Goal: Information Seeking & Learning: Check status

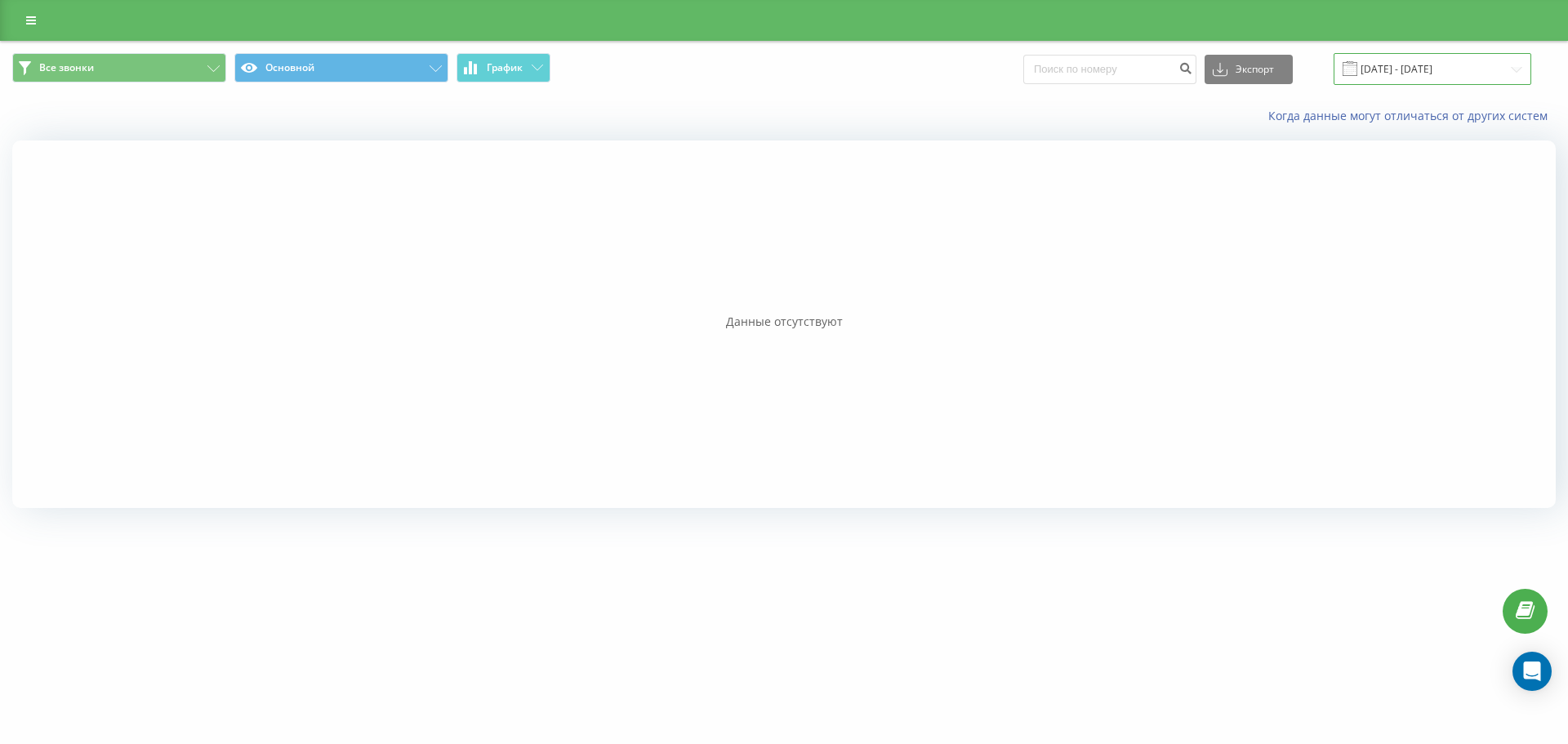
click at [1417, 62] on input "[DATE] - [DATE]" at bounding box center [1432, 69] width 197 height 32
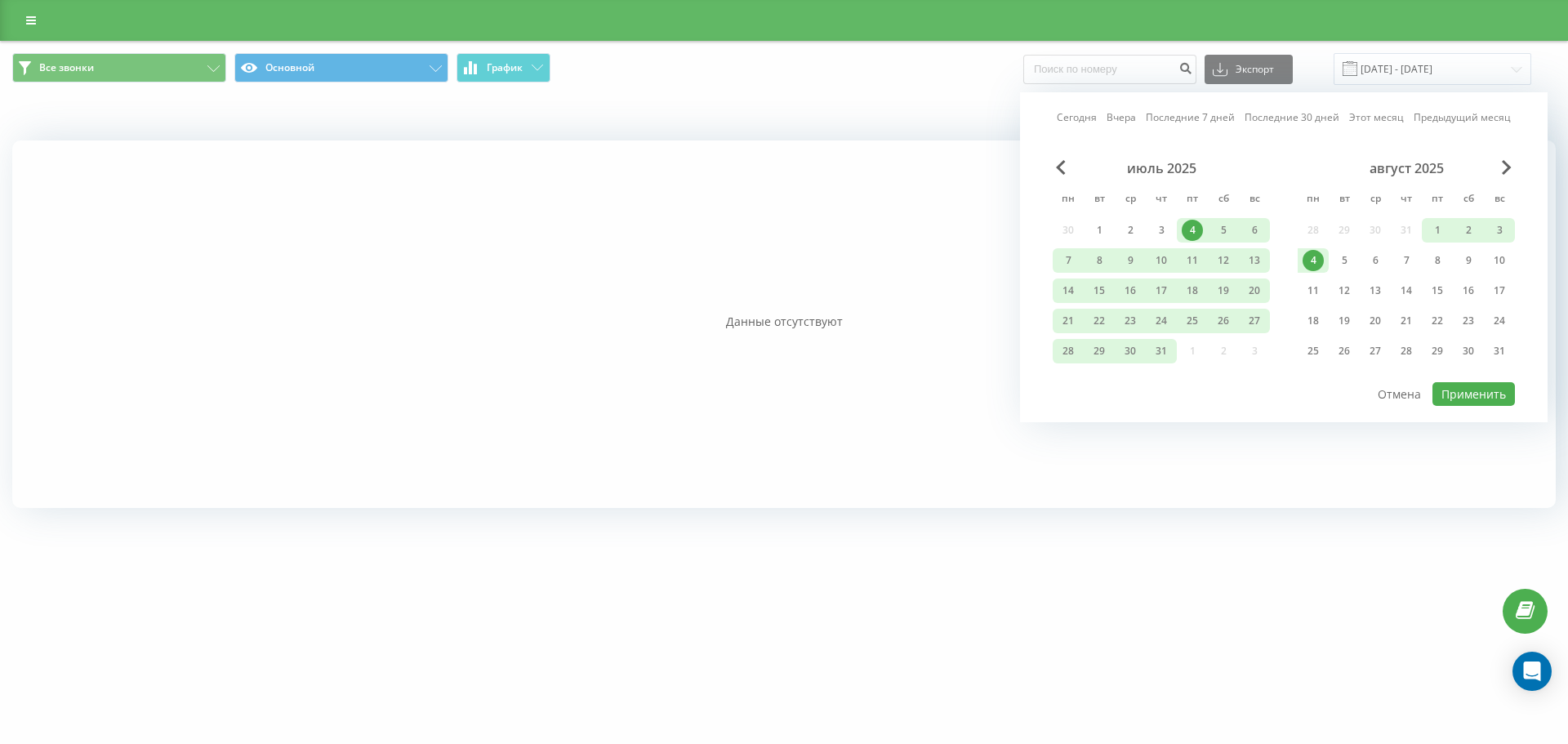
click at [1298, 111] on link "Последние 30 дней" at bounding box center [1291, 117] width 94 height 16
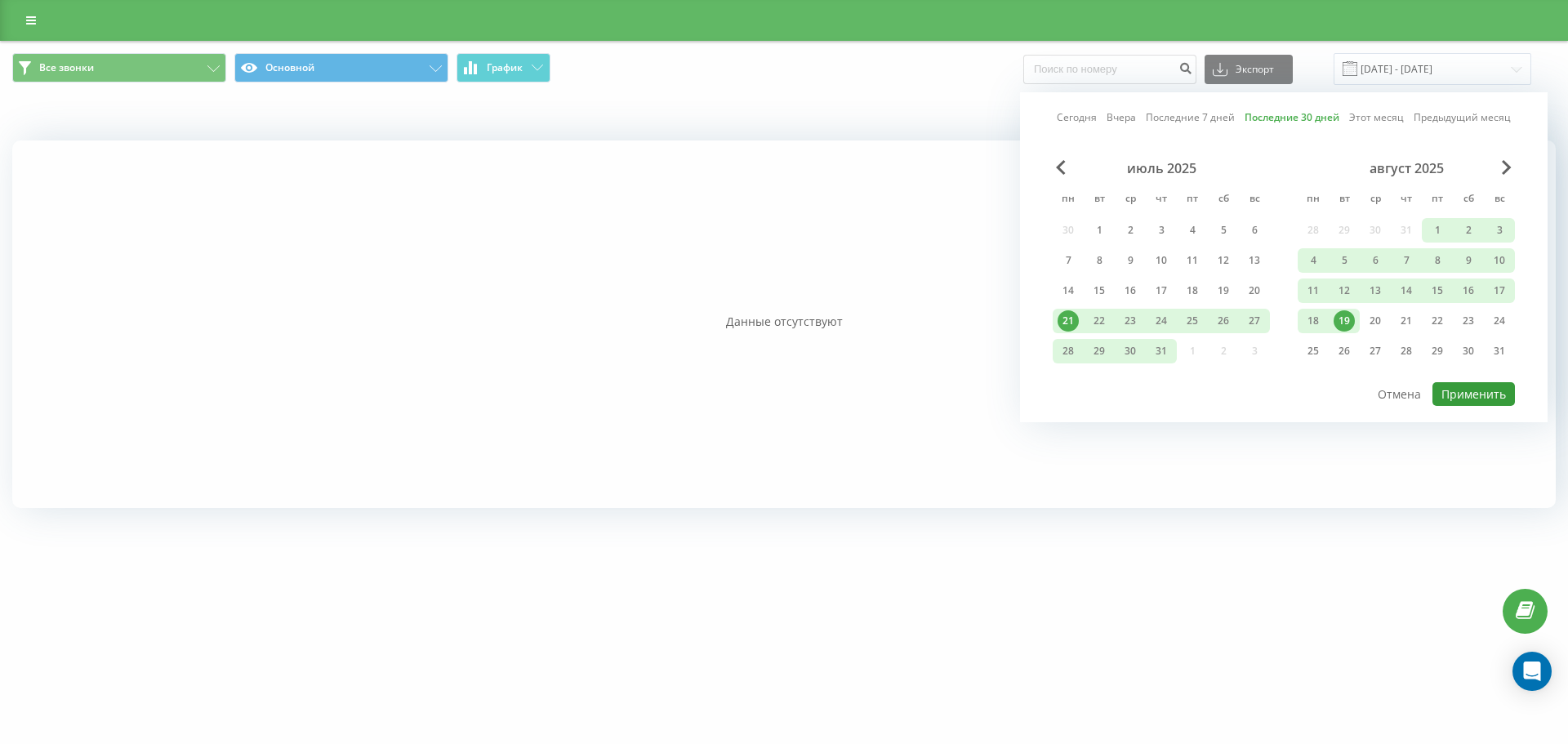
click at [1465, 397] on button "Применить" at bounding box center [1474, 394] width 83 height 24
type input "[DATE] - [DATE]"
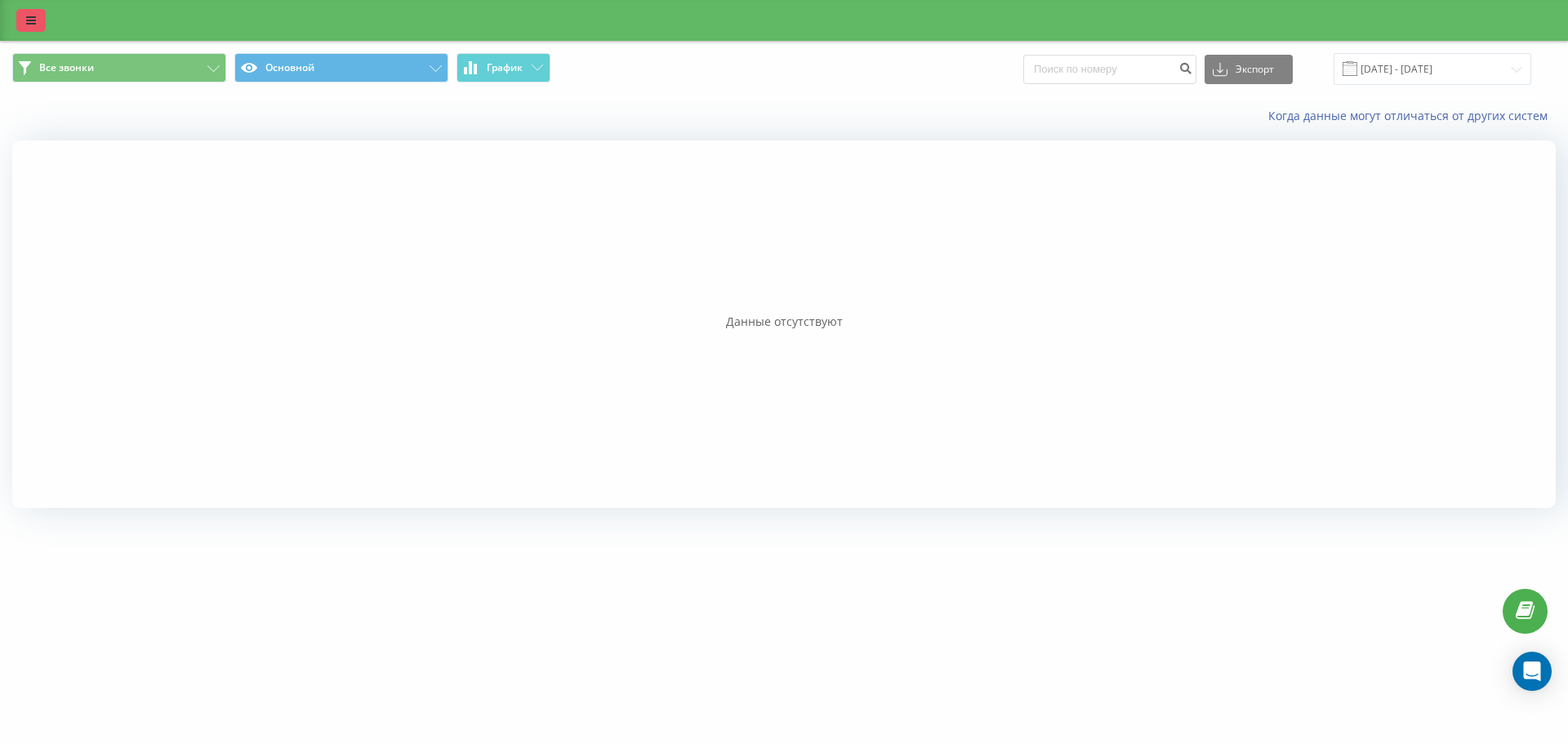
click at [28, 26] on icon at bounding box center [31, 20] width 10 height 11
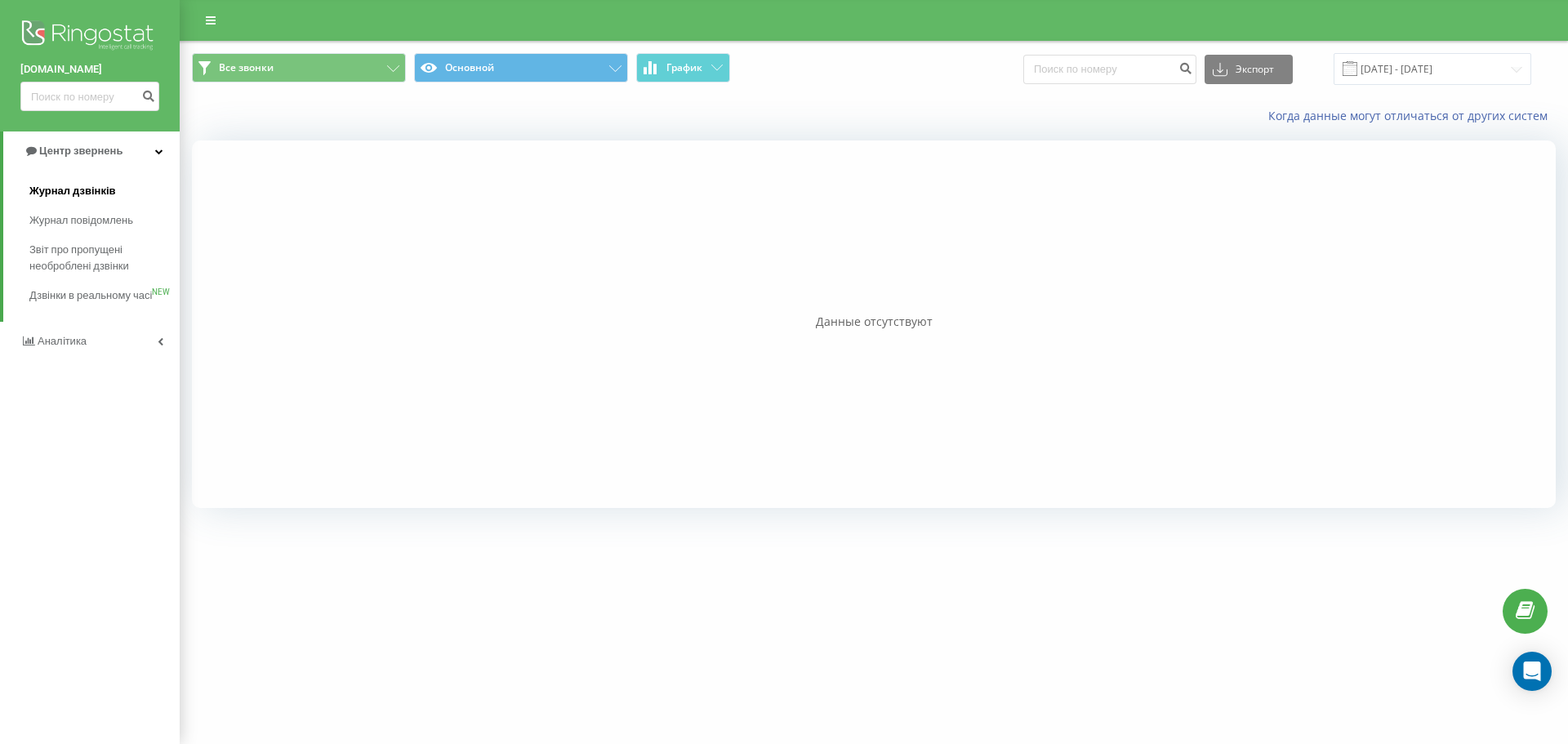
click at [77, 193] on span "Журнал дзвінків" at bounding box center [72, 191] width 86 height 17
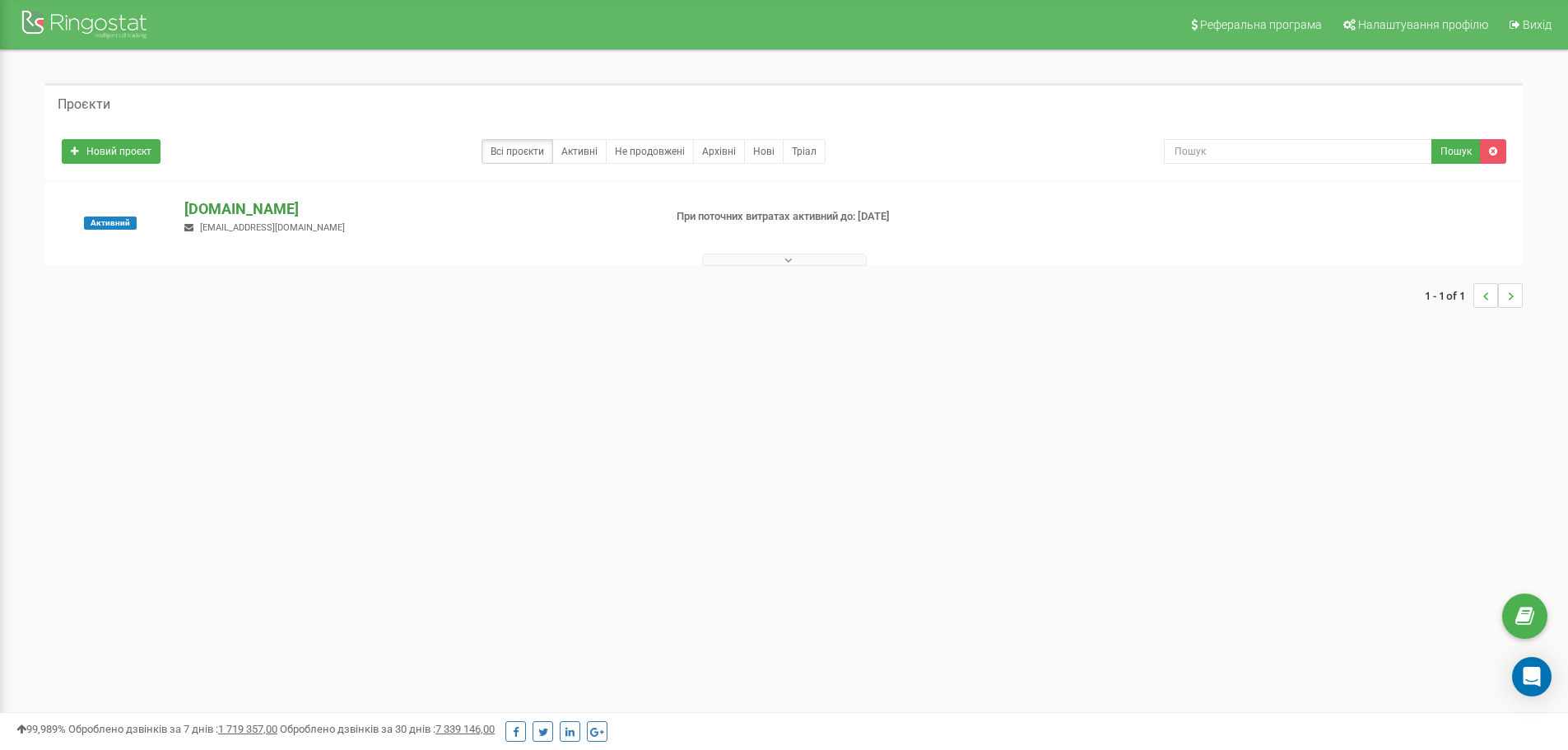
click at [317, 209] on p "[DOMAIN_NAME]" at bounding box center [418, 209] width 466 height 21
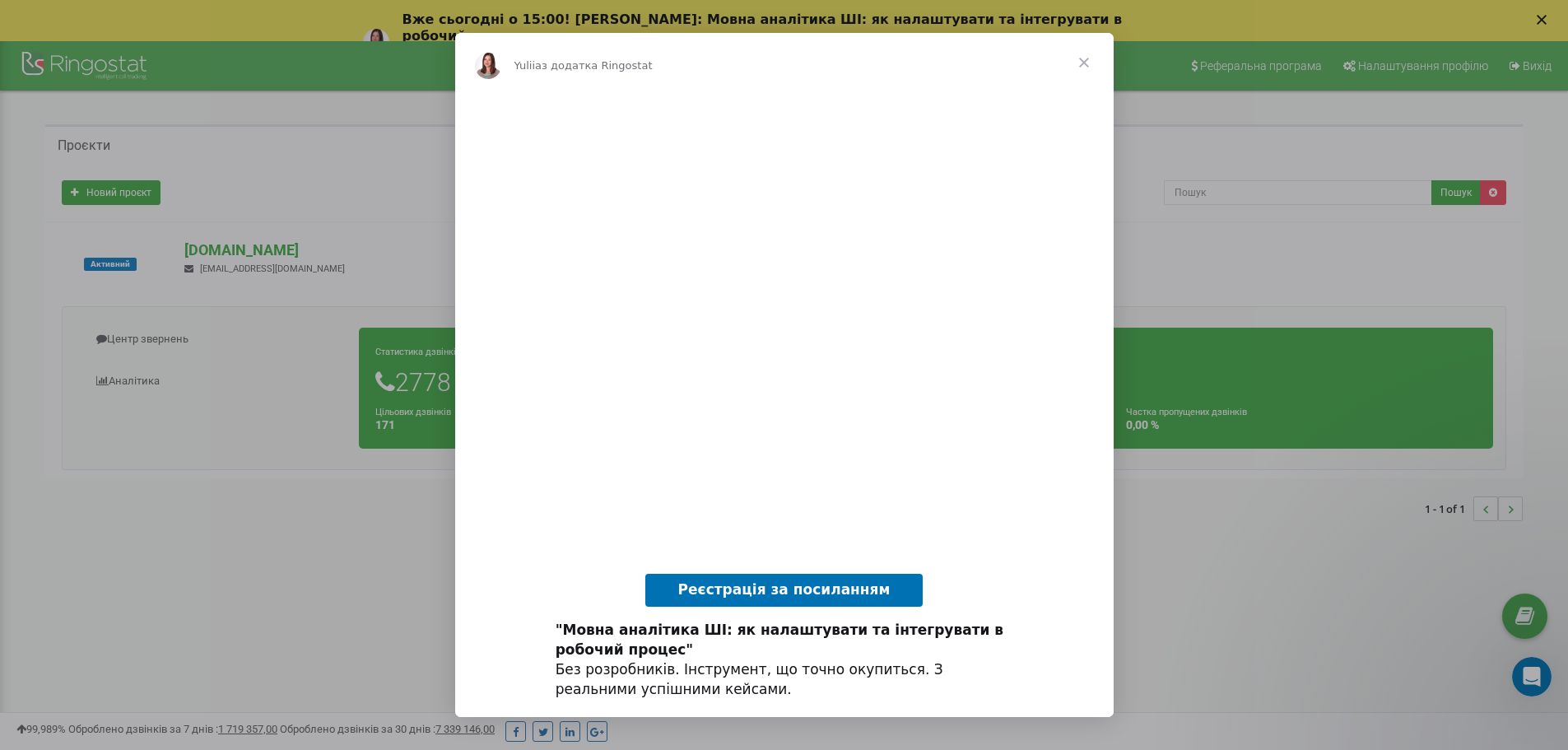
click at [1086, 63] on span "Закрити" at bounding box center [1084, 62] width 60 height 60
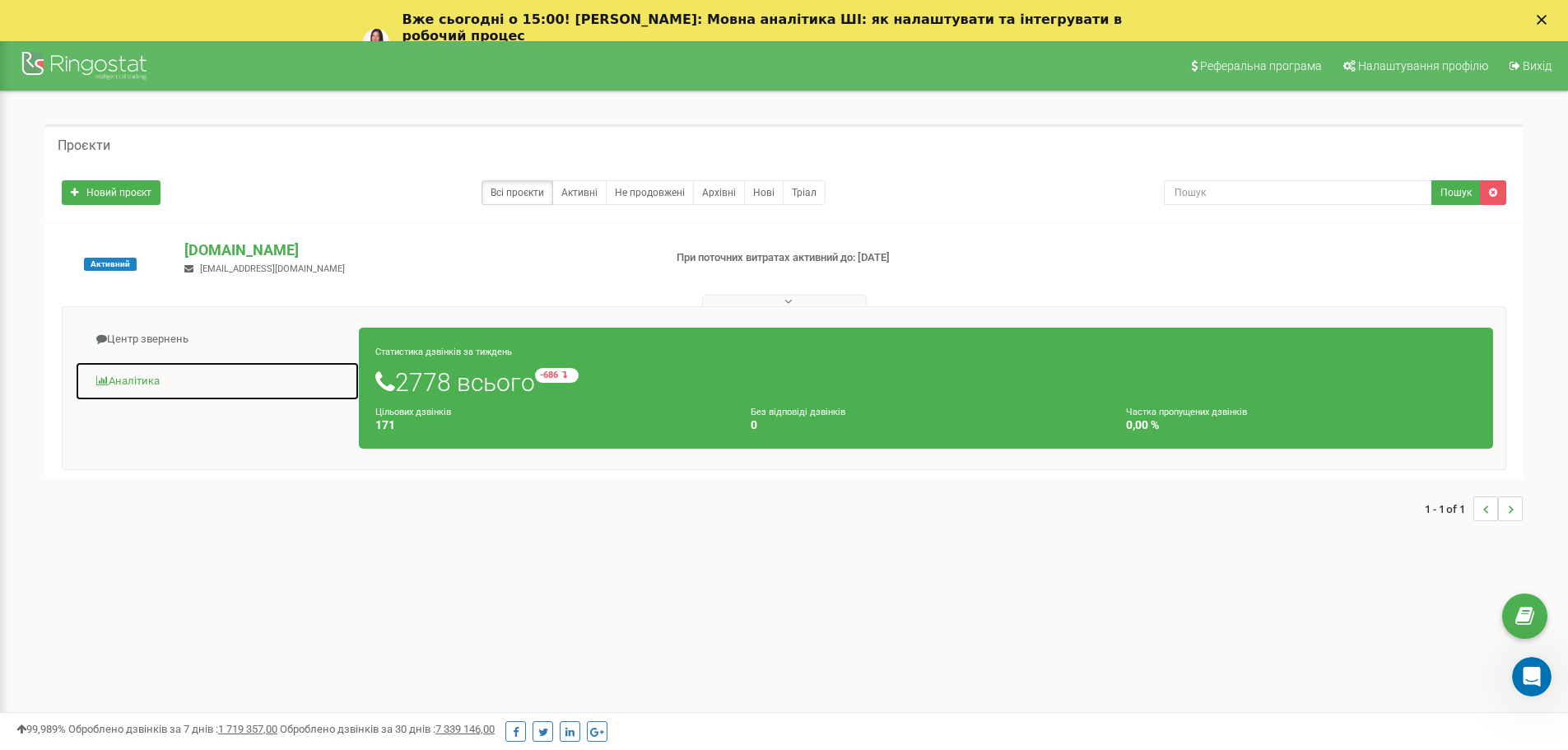
drag, startPoint x: 135, startPoint y: 379, endPoint x: 147, endPoint y: 372, distance: 13.9
click at [135, 379] on link "Аналiтика" at bounding box center [217, 381] width 285 height 40
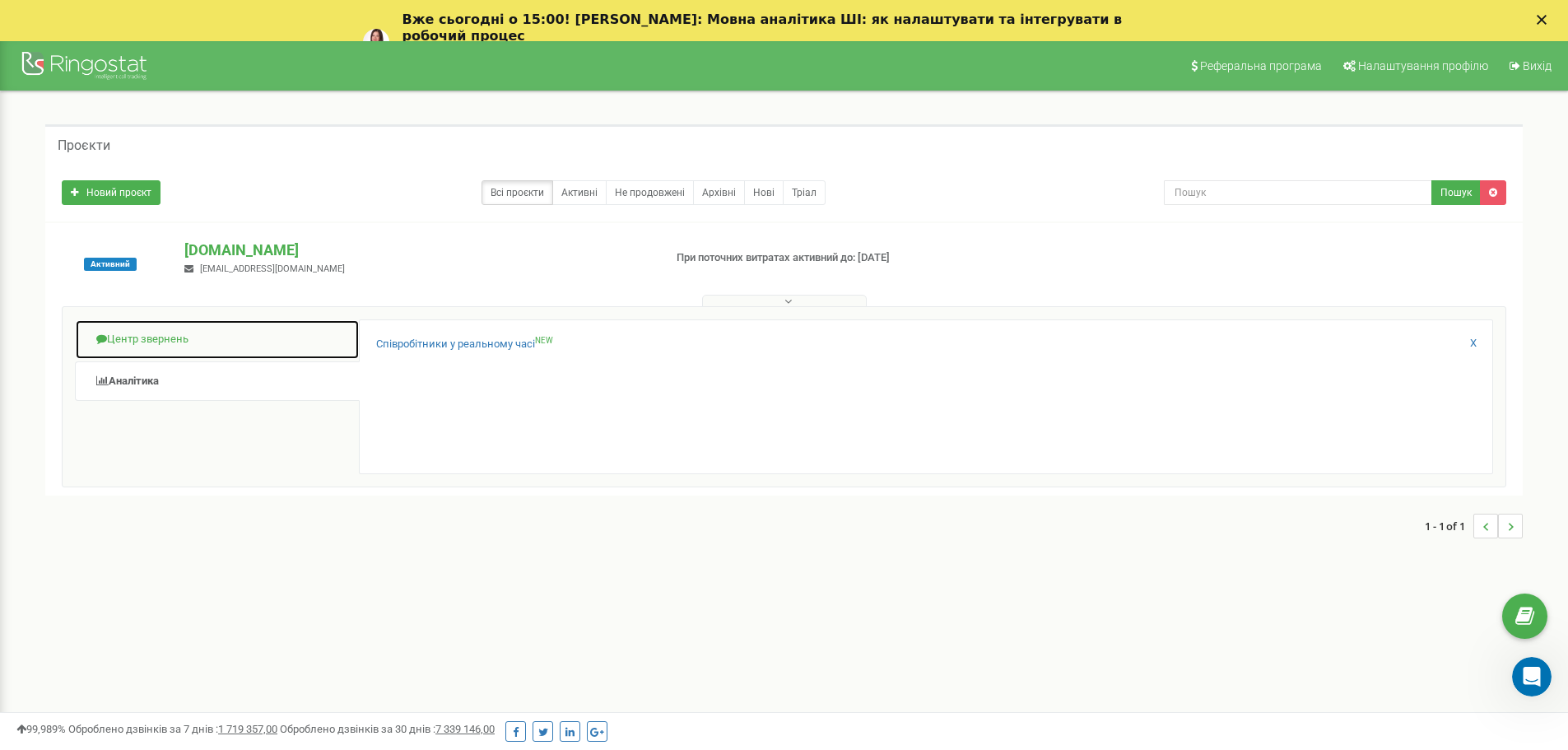
click at [118, 337] on link "Центр звернень" at bounding box center [217, 339] width 285 height 40
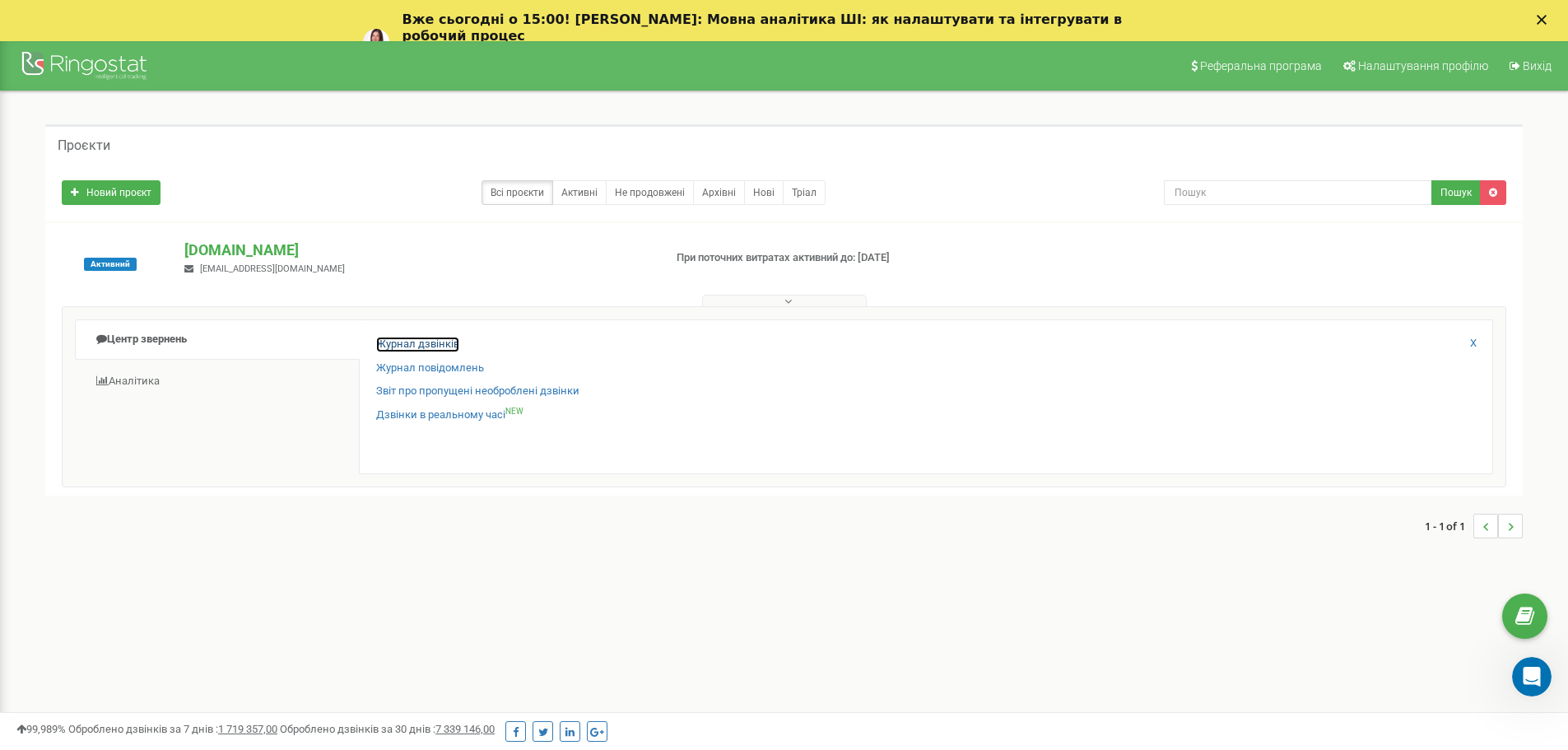
click at [444, 344] on link "Журнал дзвінків" at bounding box center [418, 345] width 84 height 16
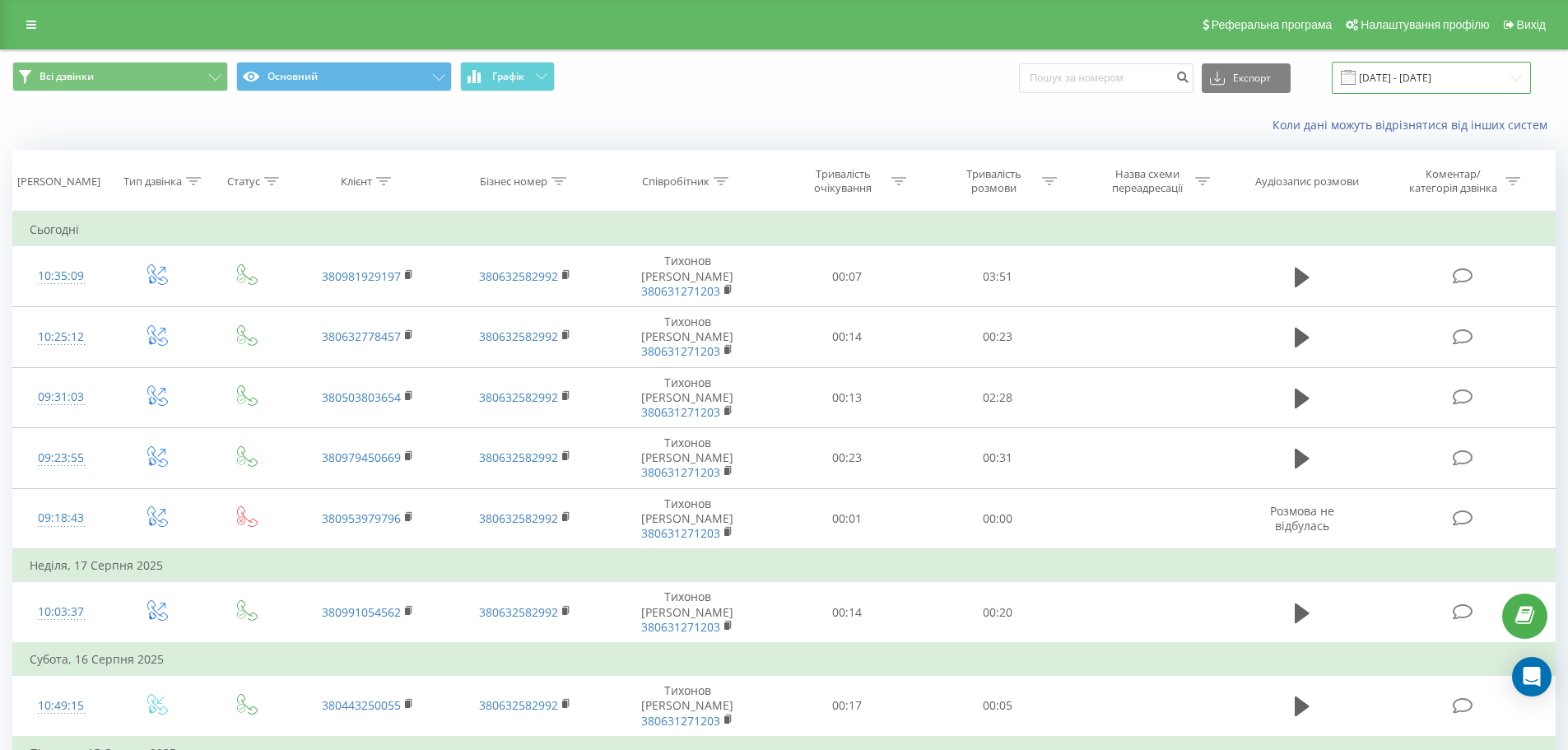
click at [1421, 68] on input "19.07.2025 - 19.08.2025" at bounding box center [1431, 78] width 199 height 32
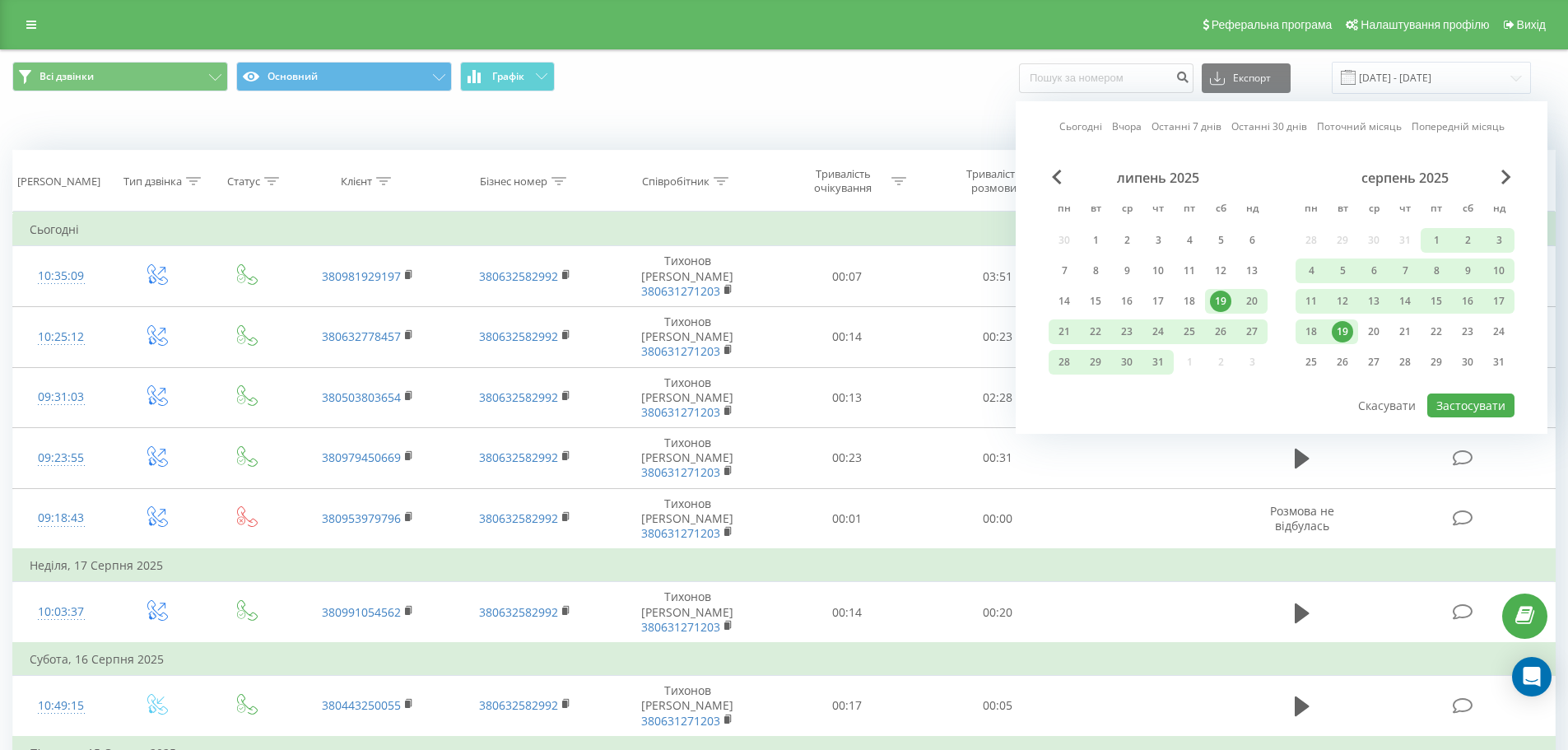
click at [1292, 124] on link "Останні 30 днів" at bounding box center [1269, 126] width 76 height 16
click at [1465, 397] on button "Застосувати" at bounding box center [1471, 405] width 87 height 24
type input "21.07.2025 - 19.08.2025"
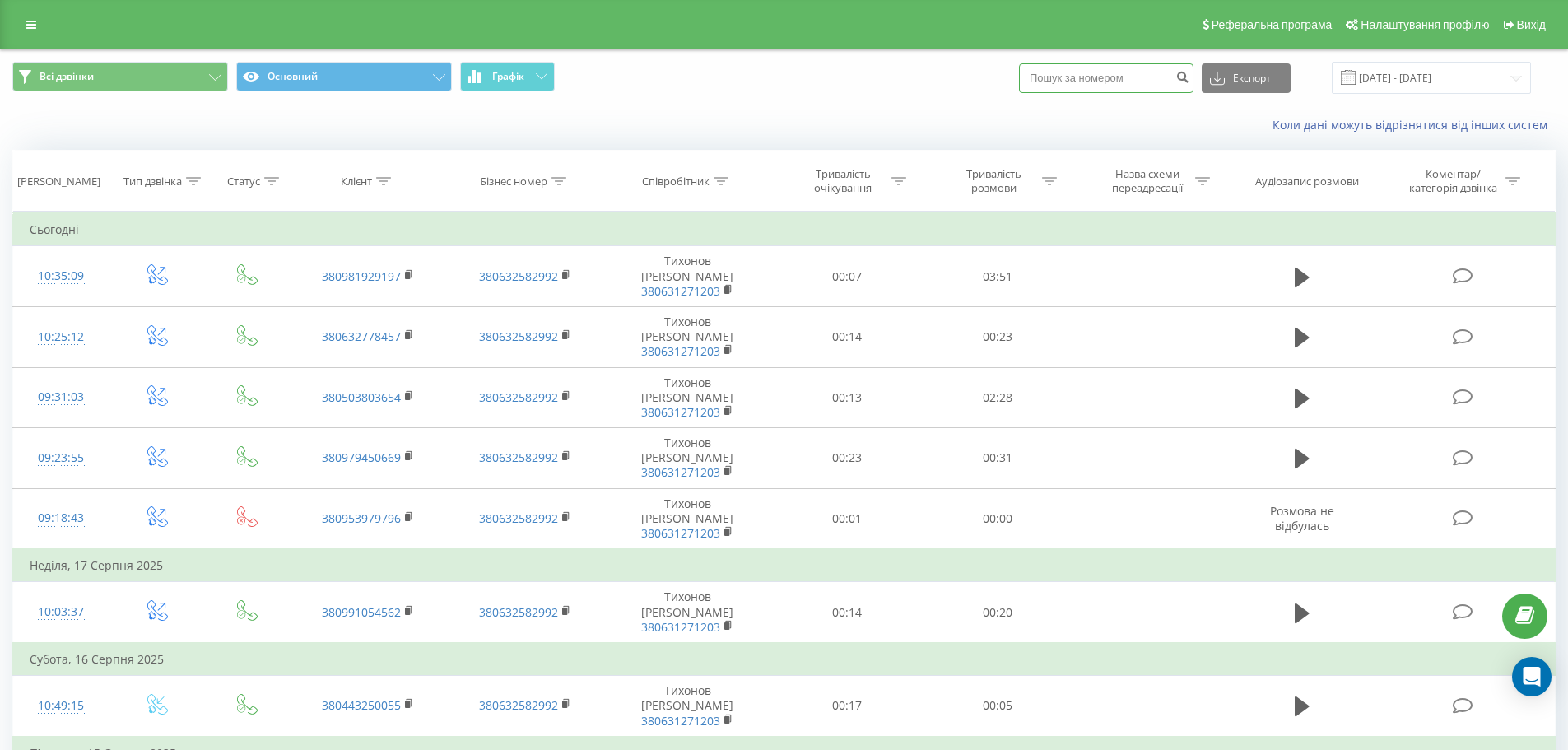
click at [1087, 76] on input at bounding box center [1106, 77] width 174 height 29
click at [1083, 82] on input at bounding box center [1106, 77] width 174 height 29
click at [1136, 74] on input at bounding box center [1106, 77] width 174 height 29
paste input "0676370588"
type input "0676370588"
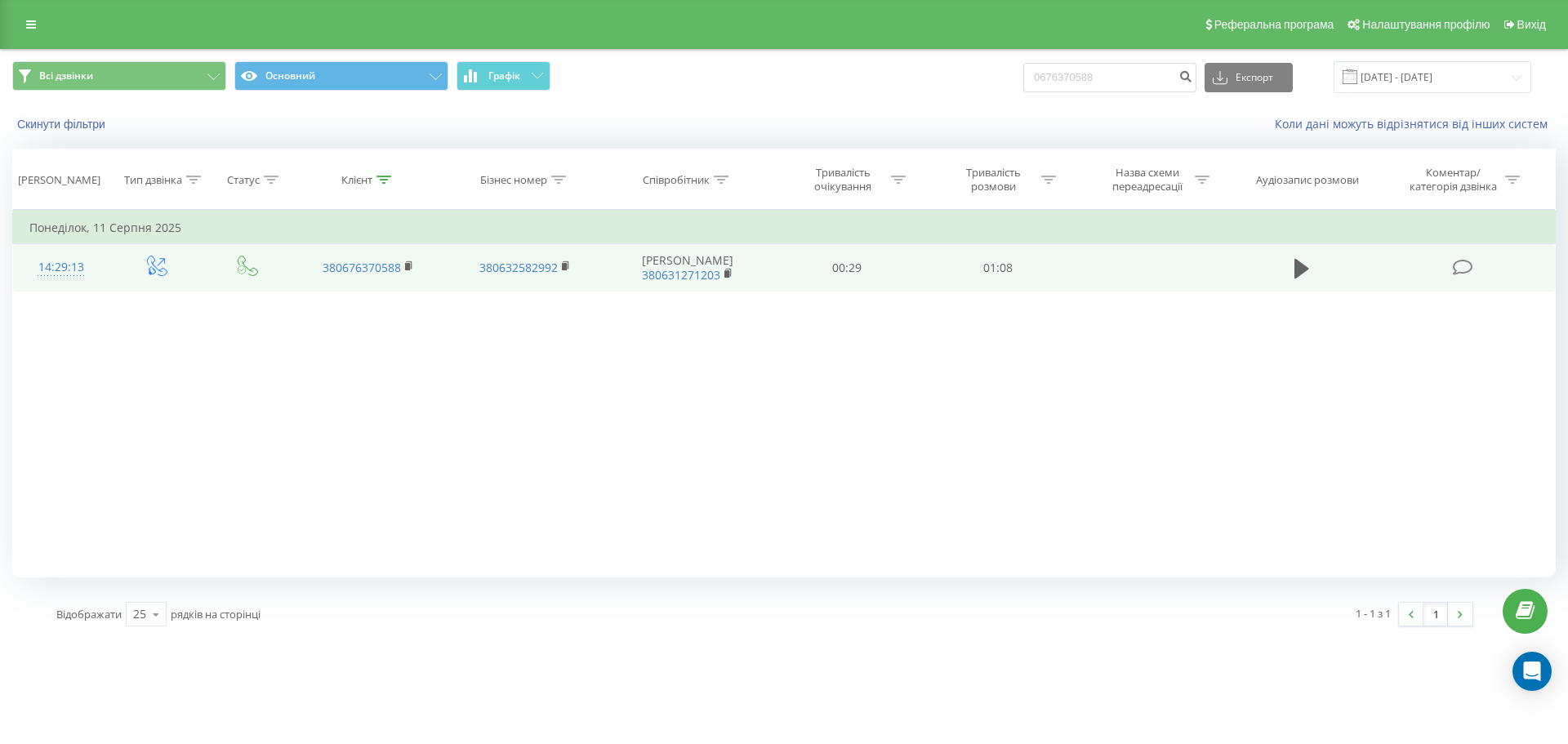
click at [1298, 275] on icon at bounding box center [1302, 269] width 15 height 19
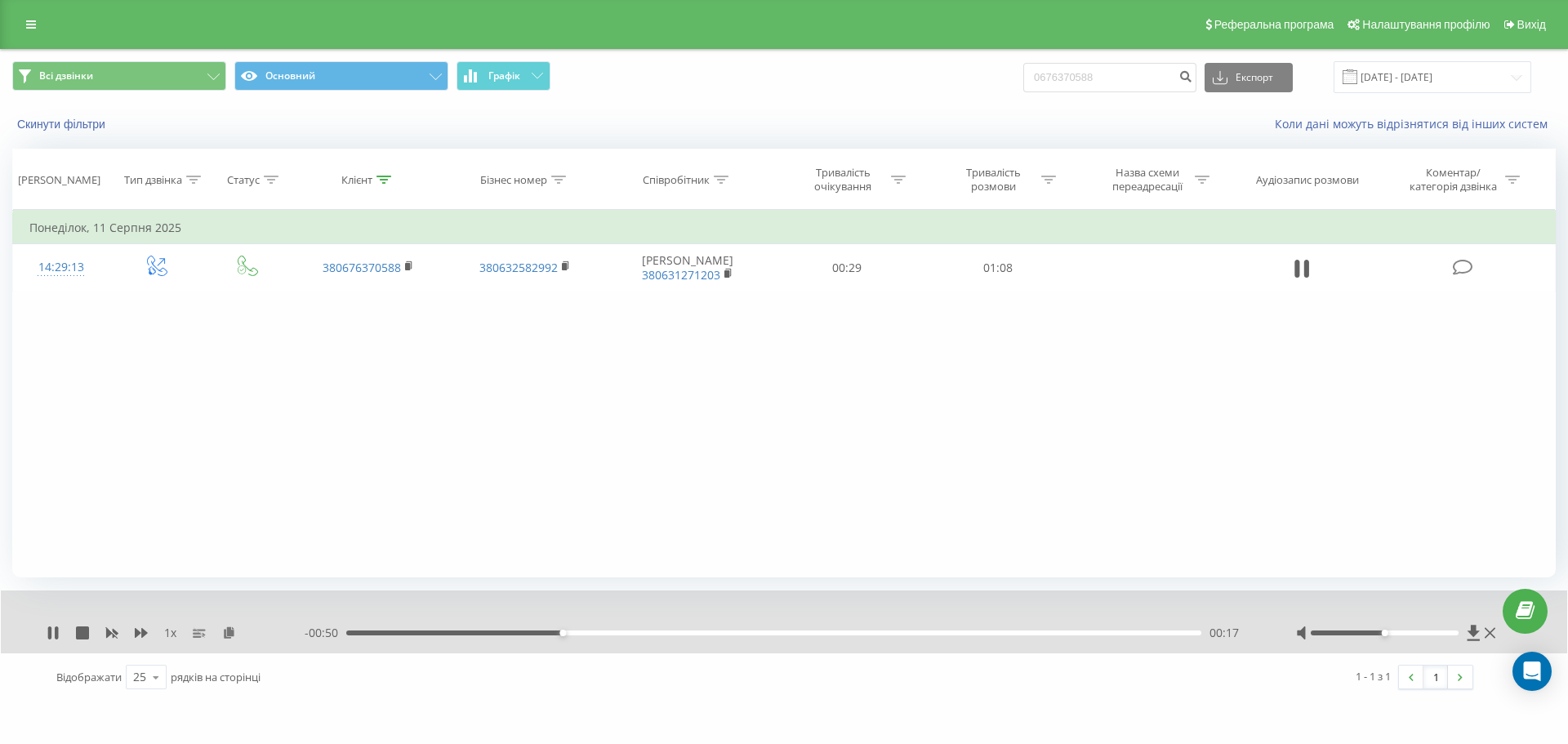
click at [703, 621] on div at bounding box center [773, 612] width 1163 height 18
click at [696, 631] on div "00:17" at bounding box center [774, 633] width 855 height 5
click at [766, 630] on div "00:33" at bounding box center [774, 633] width 855 height 5
click at [817, 630] on div "00:37" at bounding box center [774, 633] width 855 height 5
click at [873, 633] on div "00:42" at bounding box center [774, 633] width 855 height 5
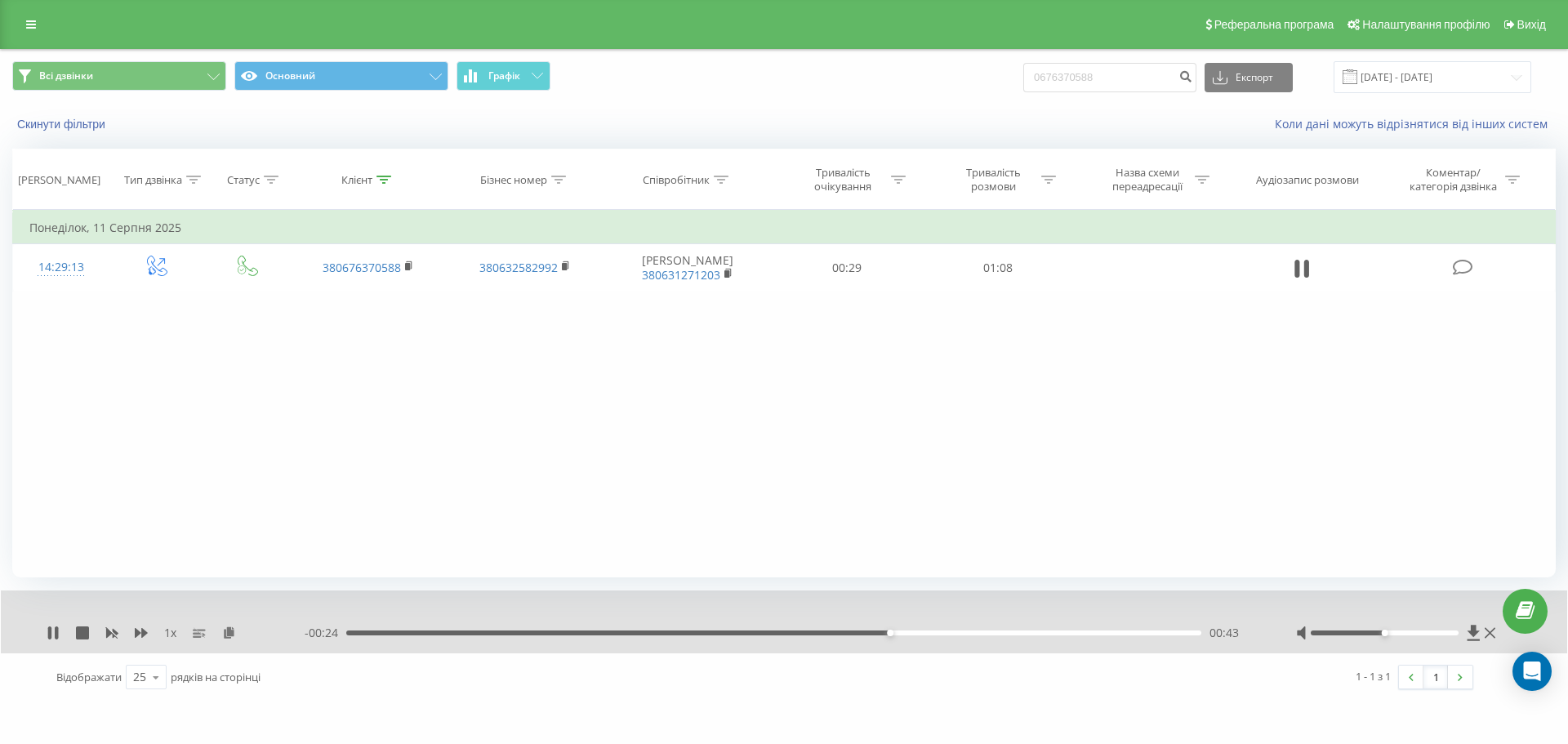
click at [930, 632] on div "00:43" at bounding box center [774, 633] width 855 height 5
click at [986, 632] on div "00:47" at bounding box center [774, 633] width 855 height 5
click at [1028, 632] on div "00:51" at bounding box center [774, 633] width 855 height 5
click at [1068, 519] on div "Фільтрувати за умовою Дорівнює Введіть значення Скасувати OK Фільтрувати за умо…" at bounding box center [784, 393] width 1543 height 368
click at [1017, 633] on div "01:06" at bounding box center [774, 633] width 855 height 5
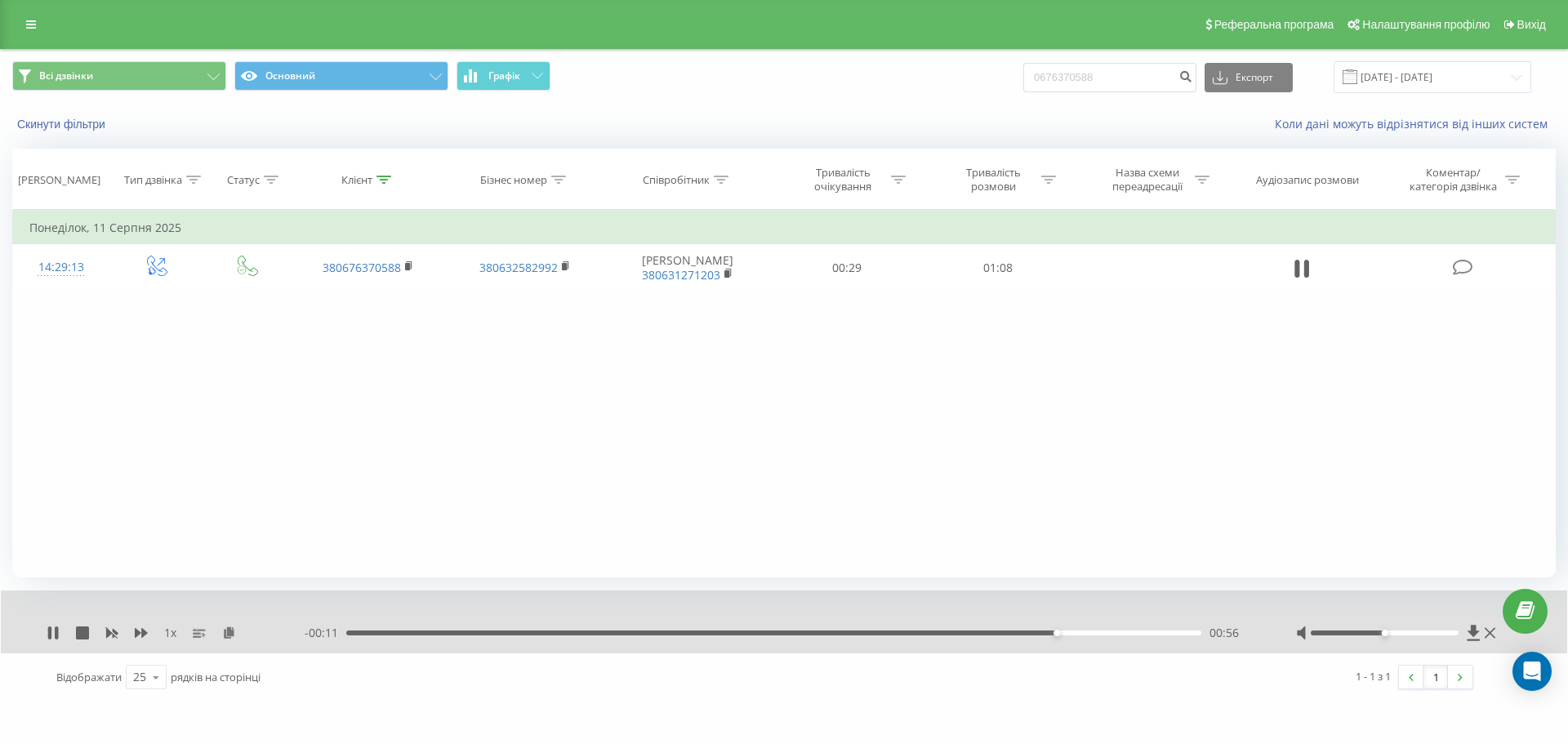
click at [1052, 679] on div "1 - 1 з 1 1" at bounding box center [1125, 677] width 720 height 48
